Goal: Find specific page/section: Find specific page/section

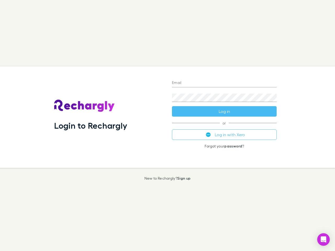
click at [167, 125] on div "Login to Rechargly" at bounding box center [109, 116] width 118 height 101
click at [224, 83] on input "Email" at bounding box center [224, 83] width 105 height 8
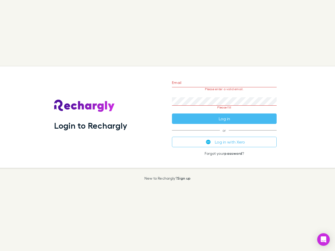
click at [224, 111] on form "Email Please enter a valid email. Password Please fill Log in" at bounding box center [224, 99] width 105 height 49
click at [224, 135] on div "Email Please enter a valid email. Password Please fill Log in or Log in with Xe…" at bounding box center [224, 116] width 113 height 101
click at [323, 239] on icon "Open Intercom Messenger" at bounding box center [322, 239] width 5 height 6
